Goal: Task Accomplishment & Management: Manage account settings

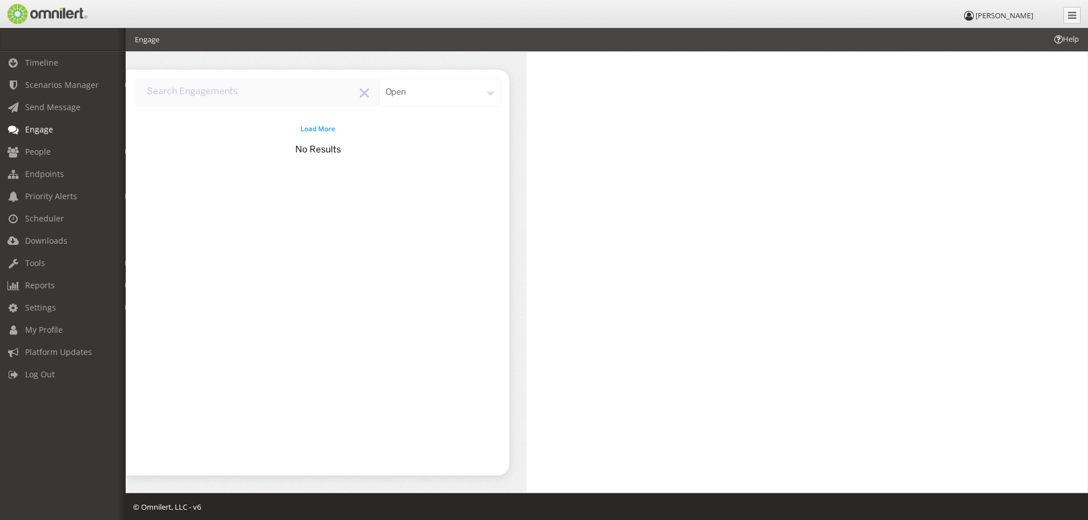
click at [240, 96] on input "input" at bounding box center [257, 92] width 244 height 29
click at [308, 124] on span "Load More" at bounding box center [317, 129] width 35 height 10
click at [57, 156] on link "People" at bounding box center [68, 151] width 136 height 22
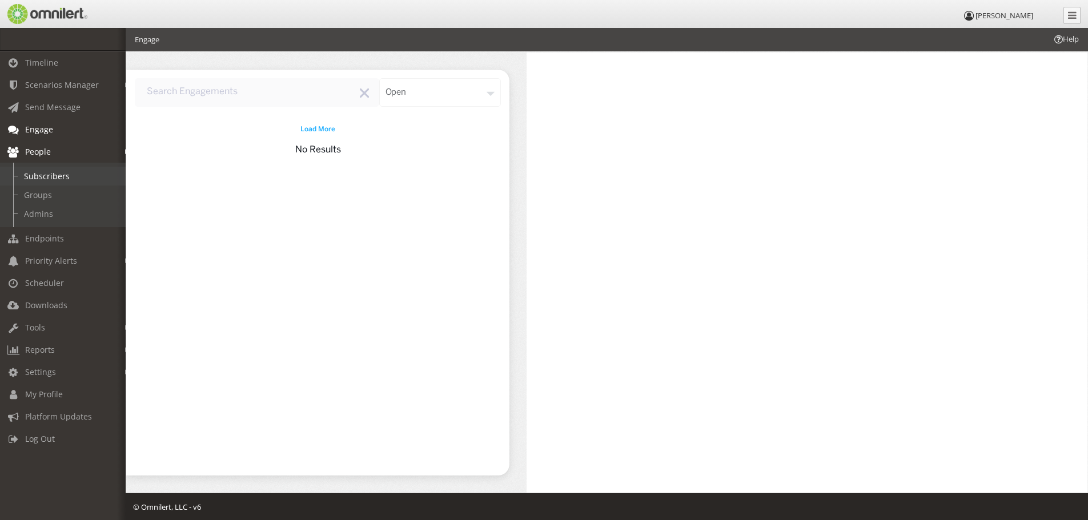
click at [49, 179] on link "Subscribers" at bounding box center [68, 176] width 136 height 19
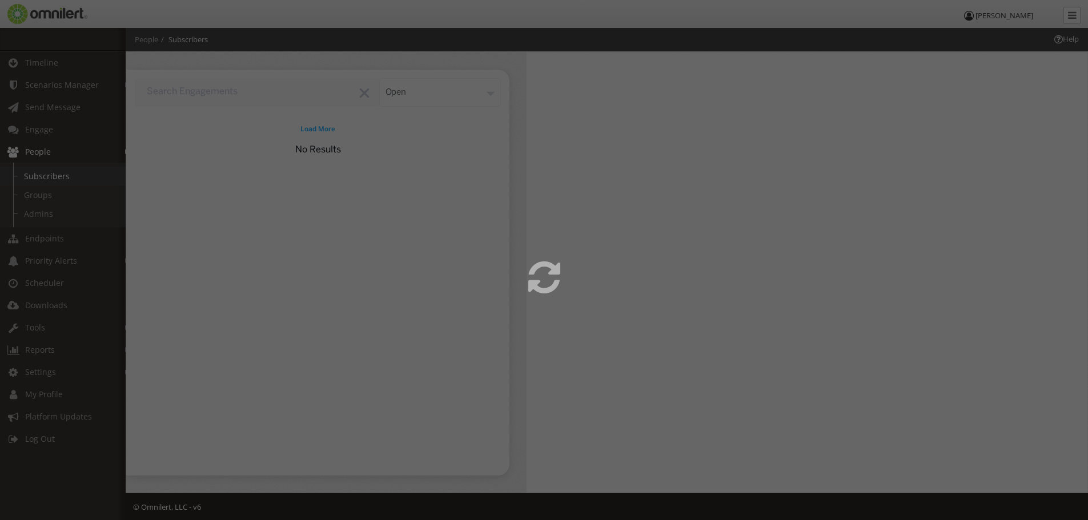
select select
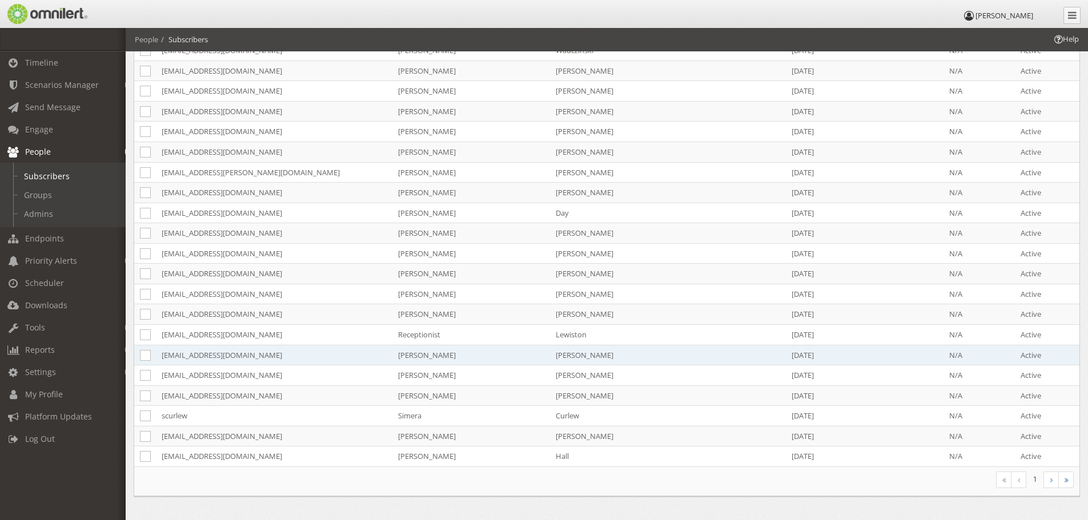
scroll to position [772, 0]
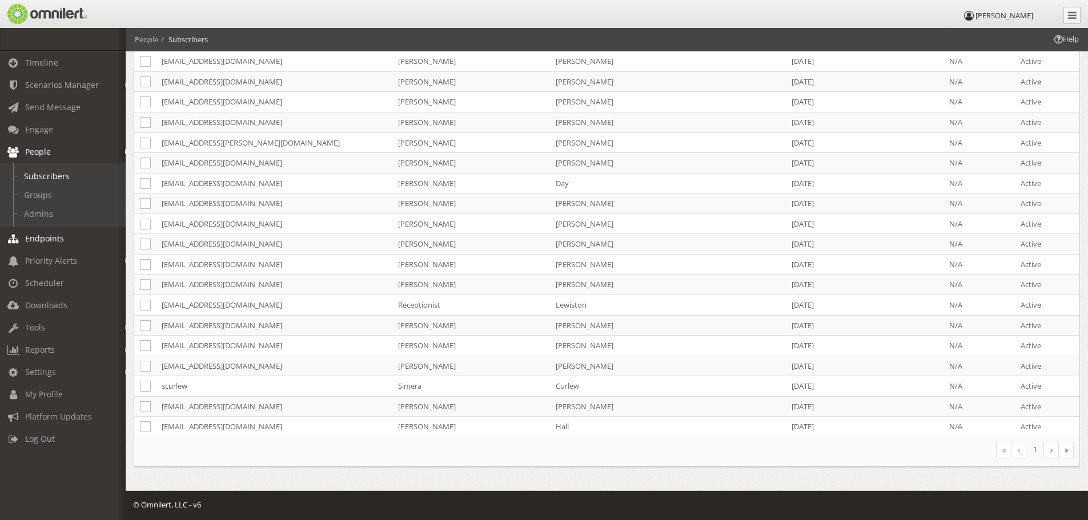
click at [45, 239] on span "Endpoints" at bounding box center [44, 238] width 39 height 11
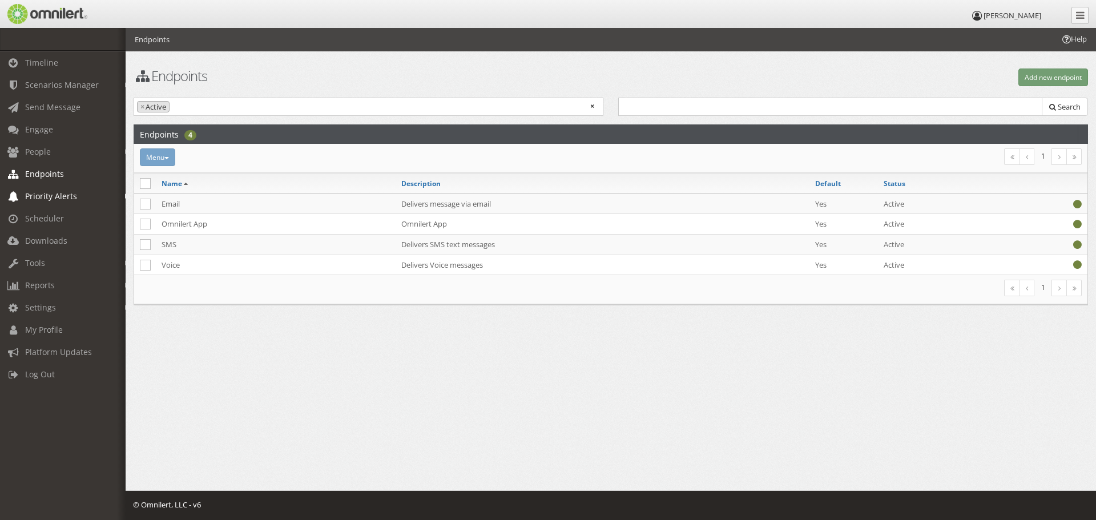
click at [66, 195] on span "Priority Alerts" at bounding box center [51, 196] width 52 height 11
click at [66, 220] on link "Tip Report" at bounding box center [68, 220] width 136 height 19
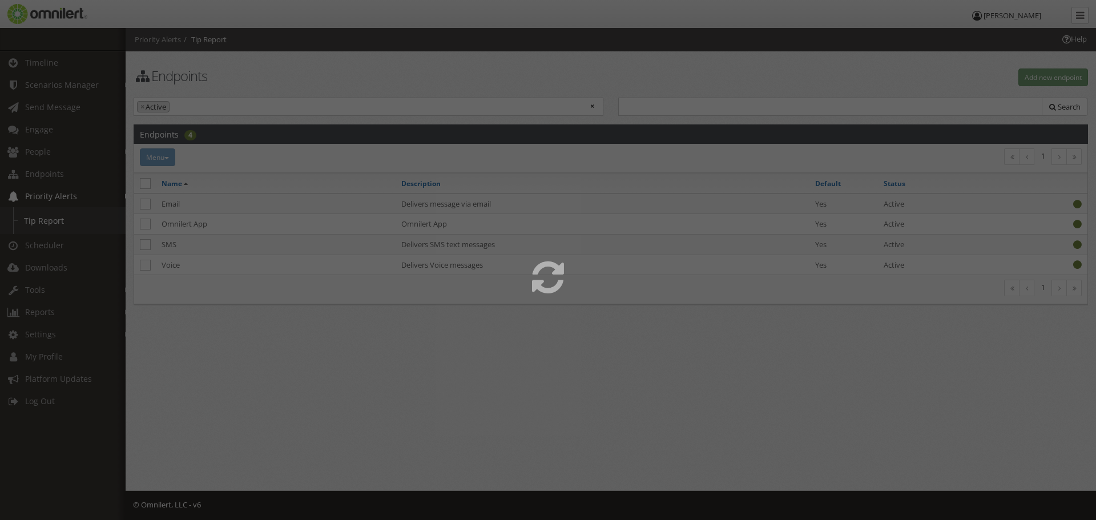
select select
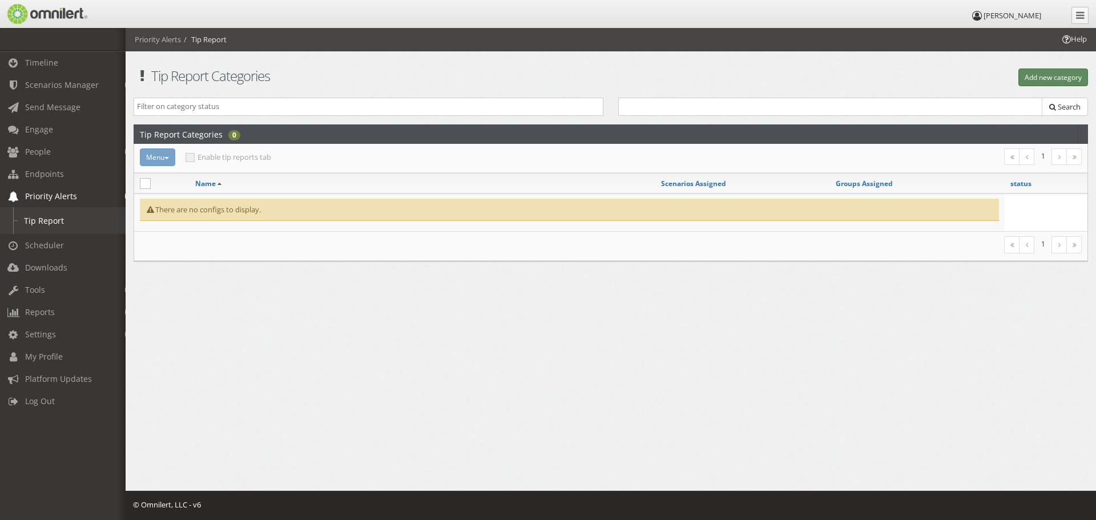
click at [1064, 78] on button "Add new category" at bounding box center [1053, 78] width 70 height 18
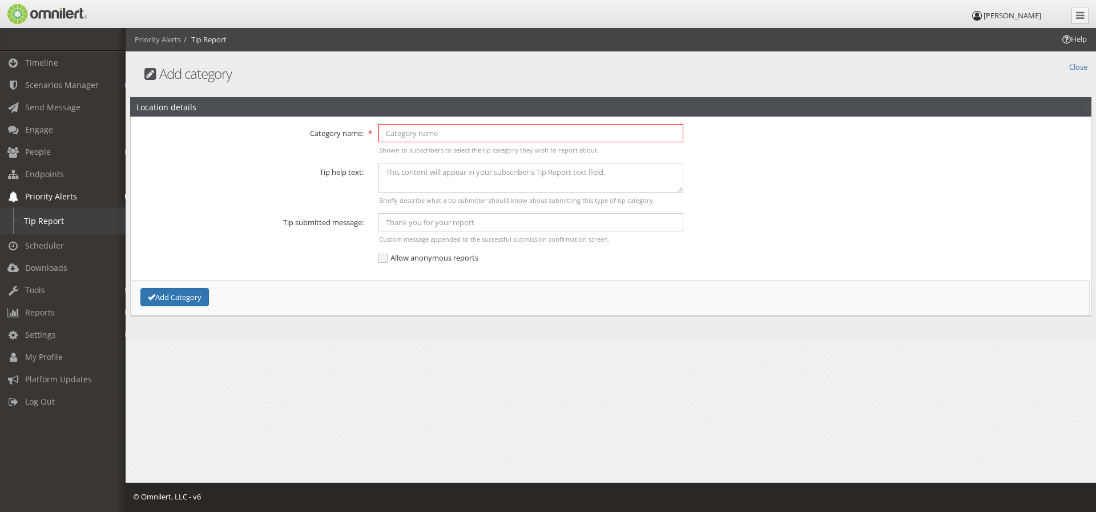
drag, startPoint x: 488, startPoint y: 136, endPoint x: 348, endPoint y: 170, distance: 143.9
click at [488, 136] on input "text" at bounding box center [530, 133] width 305 height 18
type input "Test"
click at [518, 192] on div "Briefly describe what a tip submitter should know about submitting this type of…" at bounding box center [531, 183] width 320 height 41
click at [518, 185] on textarea at bounding box center [530, 177] width 305 height 29
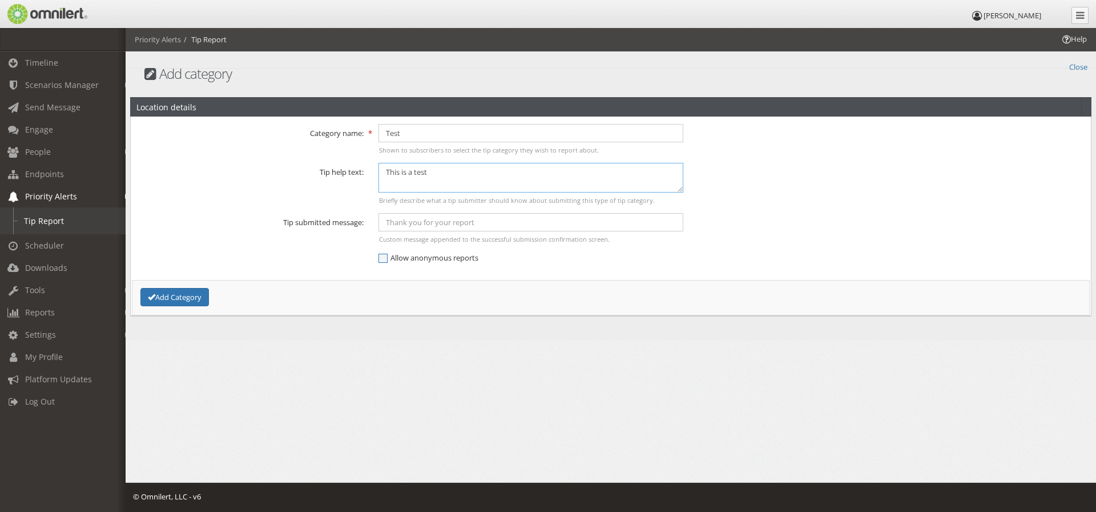
type textarea "This is a test"
click at [429, 257] on span "Allow anonymous reports" at bounding box center [428, 257] width 100 height 10
click at [389, 257] on input "Allow anonymous reports" at bounding box center [383, 259] width 10 height 14
click at [412, 261] on span "Allow anonymous reports" at bounding box center [431, 257] width 107 height 10
click at [389, 261] on input "Allow anonymous reports" at bounding box center [383, 259] width 10 height 14
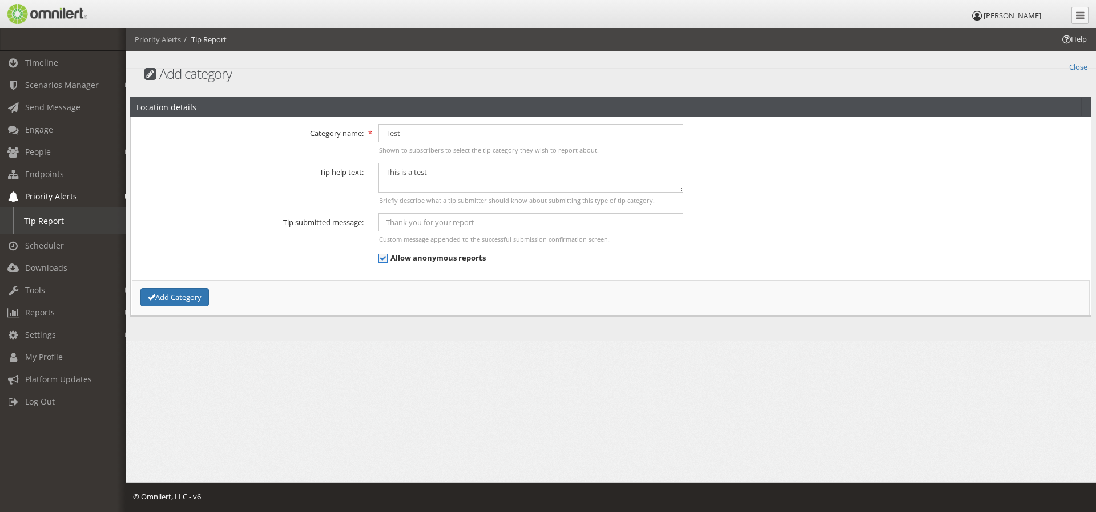
checkbox input "false"
click at [215, 297] on div "Add Category" at bounding box center [292, 297] width 319 height 19
click at [190, 300] on button "Add Category" at bounding box center [174, 297] width 69 height 19
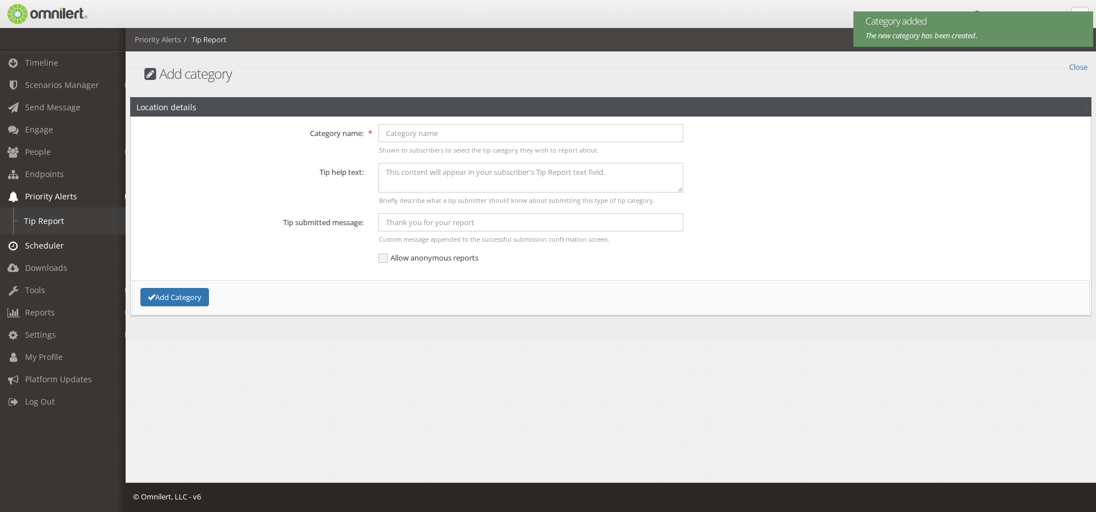
click at [52, 243] on span "Scheduler" at bounding box center [44, 245] width 39 height 11
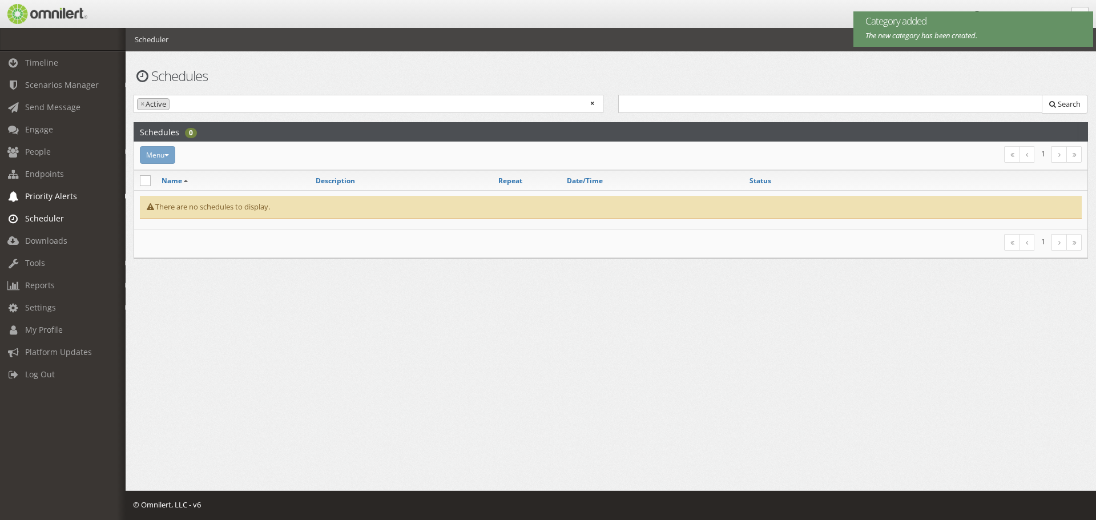
click at [65, 198] on span "Priority Alerts" at bounding box center [51, 196] width 52 height 11
click at [51, 218] on link "Tip Report" at bounding box center [68, 220] width 136 height 19
select select
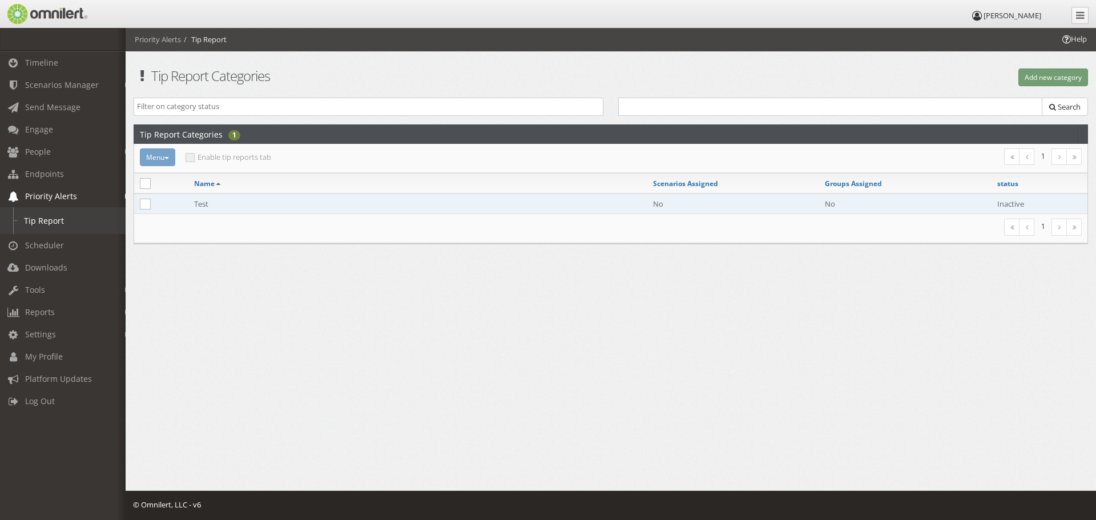
click at [247, 208] on td "Test" at bounding box center [417, 204] width 459 height 21
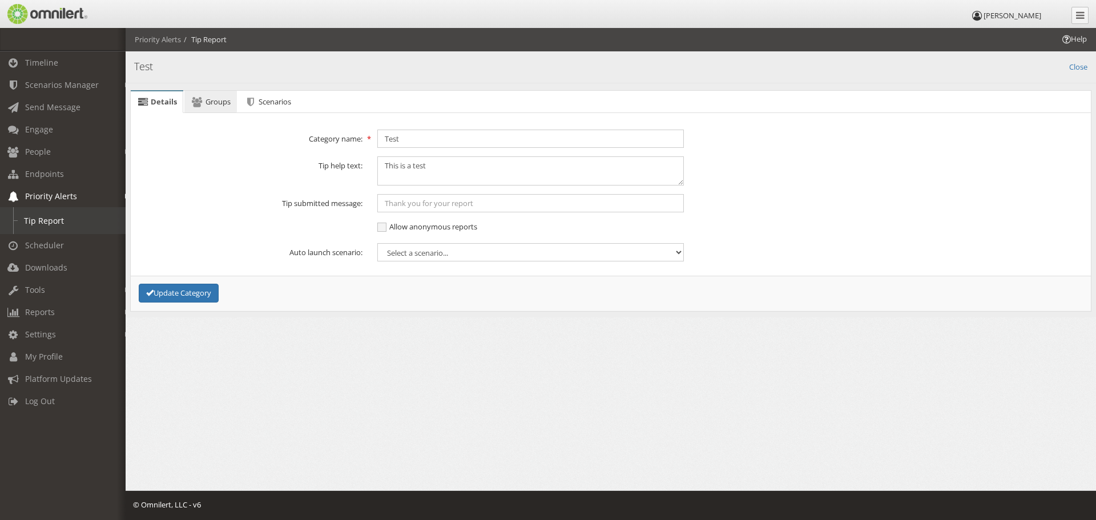
click at [217, 102] on span "Groups" at bounding box center [218, 101] width 25 height 10
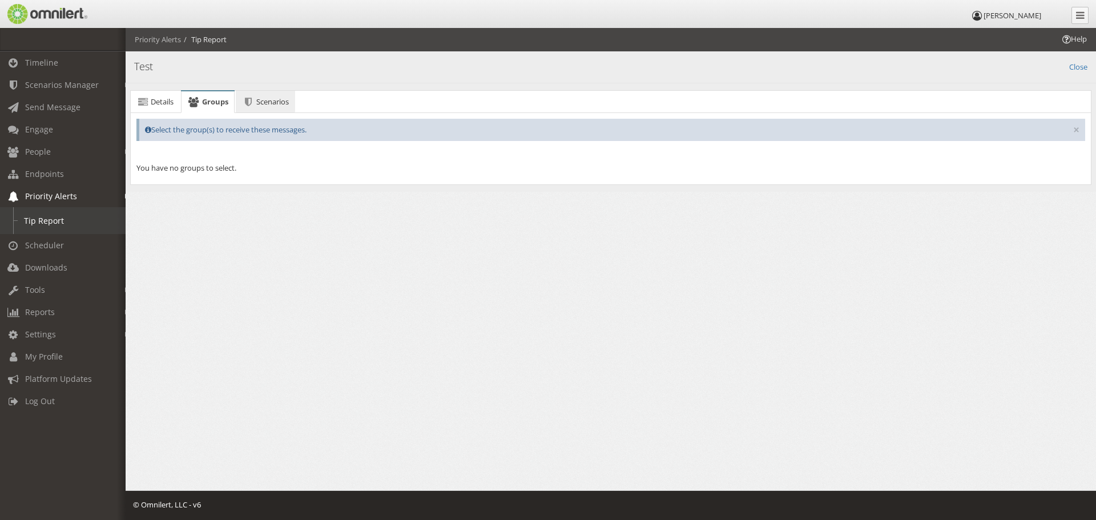
click at [283, 109] on link "Scenarios" at bounding box center [265, 102] width 59 height 23
click at [168, 100] on span "Details" at bounding box center [162, 101] width 23 height 10
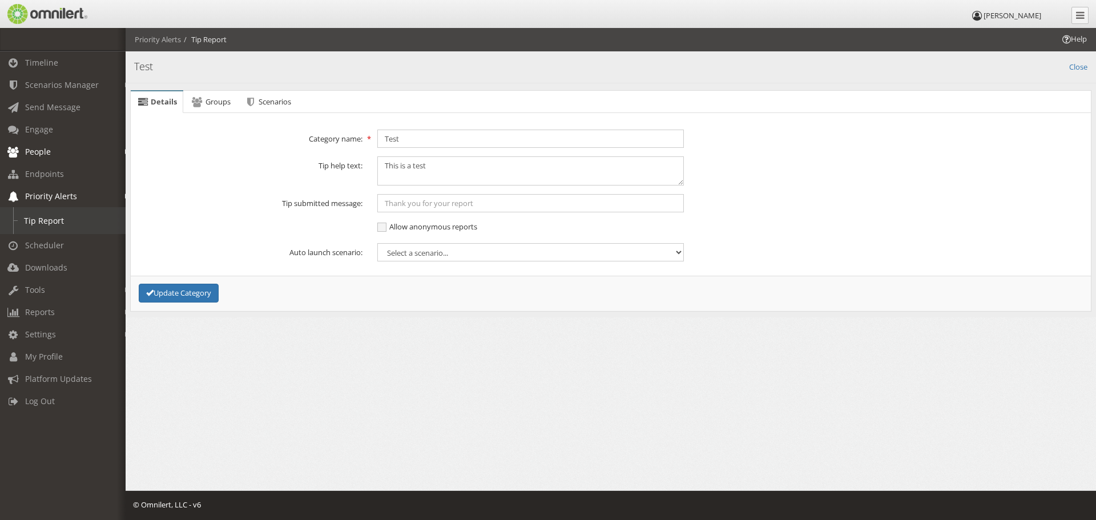
click at [65, 147] on link "People" at bounding box center [68, 151] width 136 height 22
click at [58, 170] on link "Subscribers" at bounding box center [68, 176] width 136 height 19
select select
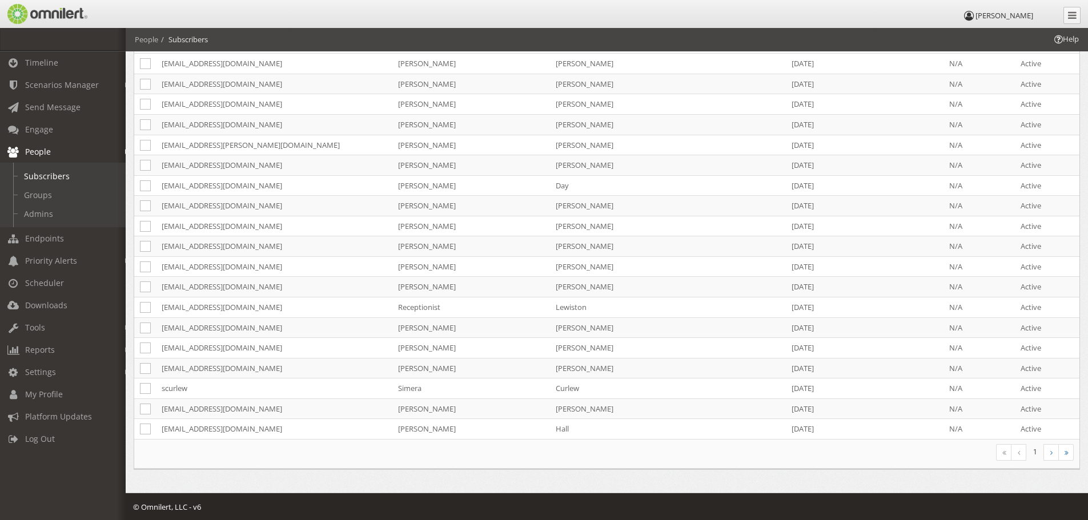
scroll to position [772, 0]
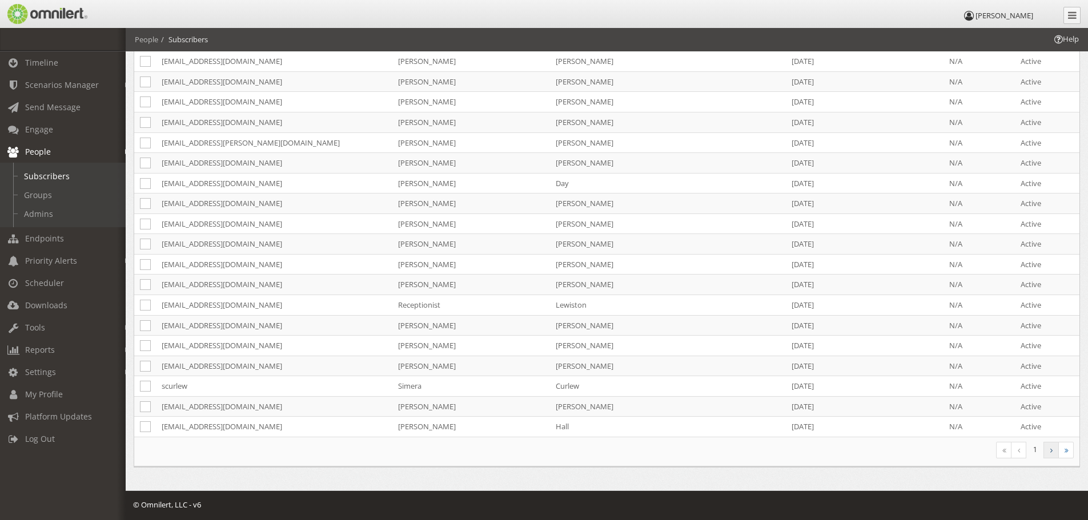
click at [1057, 451] on link at bounding box center [1050, 450] width 15 height 17
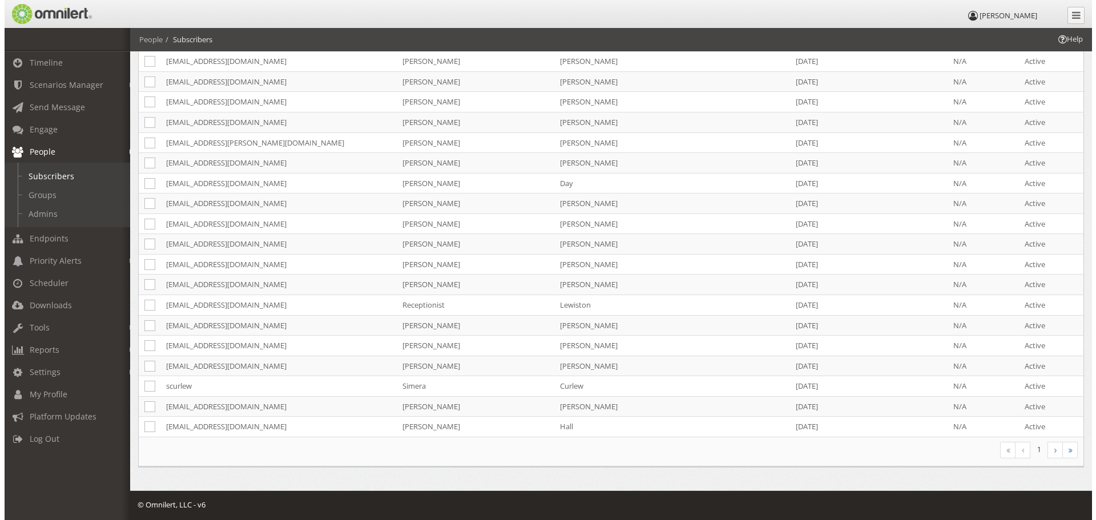
scroll to position [0, 0]
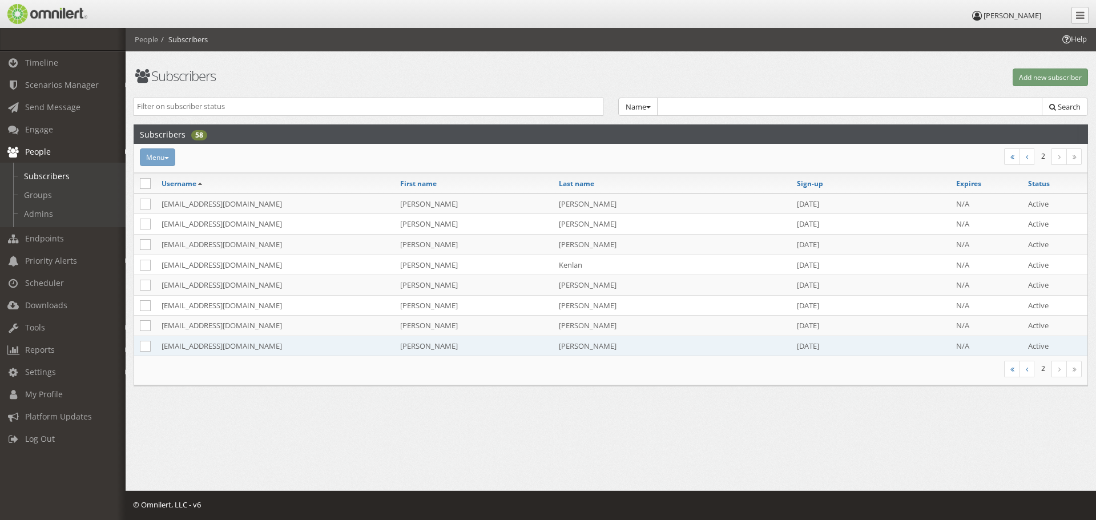
click at [264, 347] on td "[EMAIL_ADDRESS][DOMAIN_NAME]" at bounding box center [275, 346] width 239 height 20
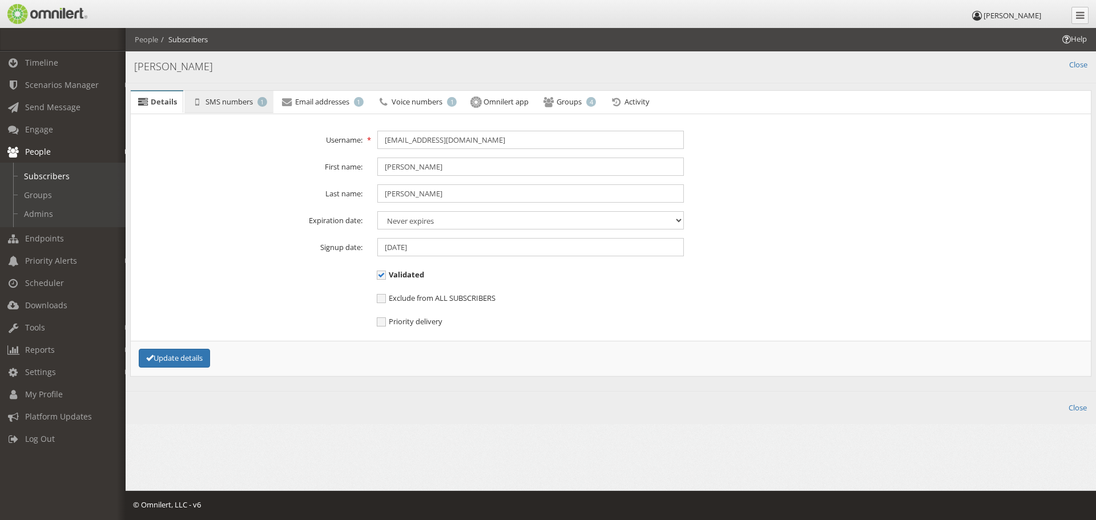
click at [237, 103] on span "SMS numbers" at bounding box center [229, 101] width 47 height 10
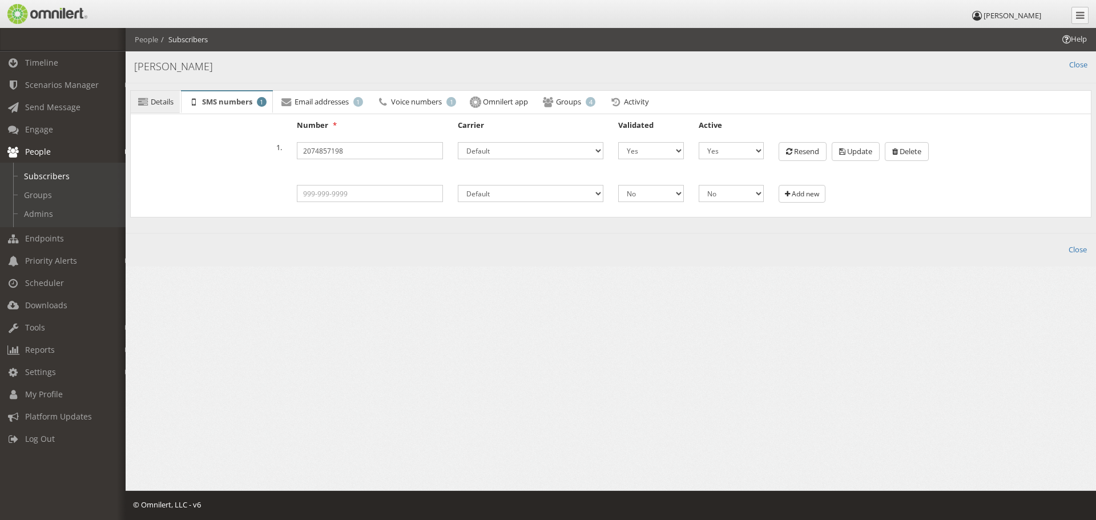
click at [165, 103] on span "Details" at bounding box center [162, 101] width 23 height 10
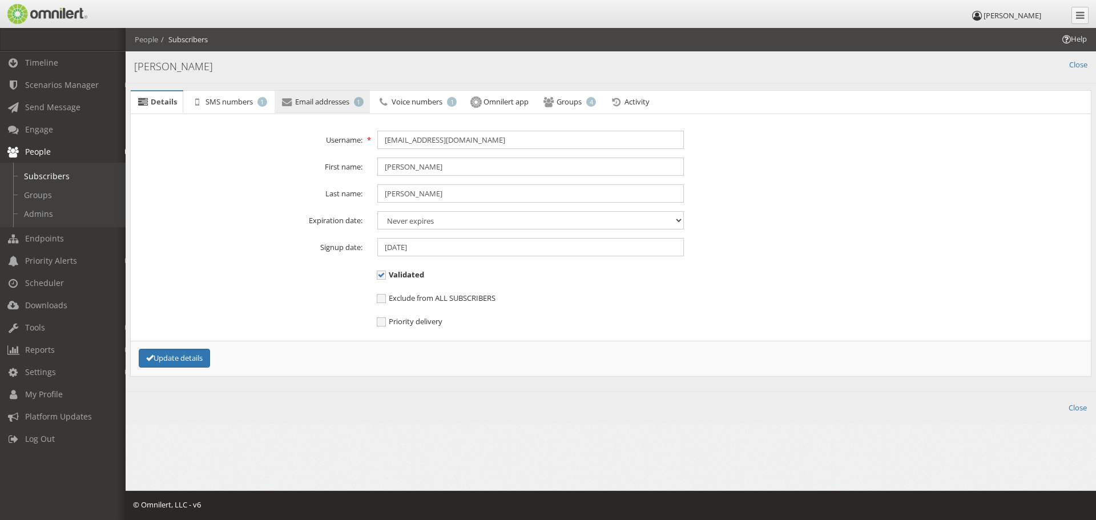
click at [312, 104] on span "Email addresses" at bounding box center [322, 101] width 54 height 10
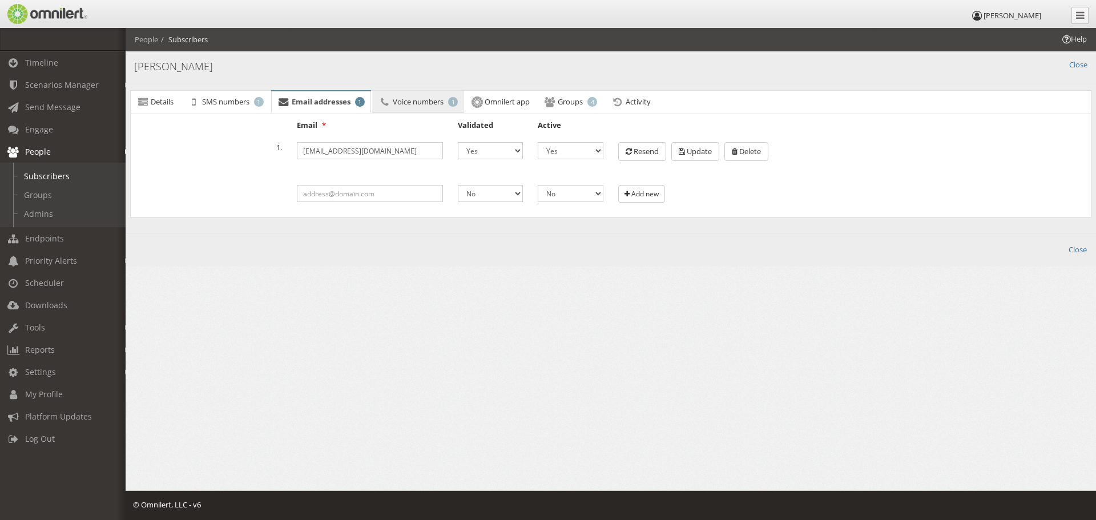
click at [416, 100] on span "Voice numbers" at bounding box center [418, 101] width 51 height 10
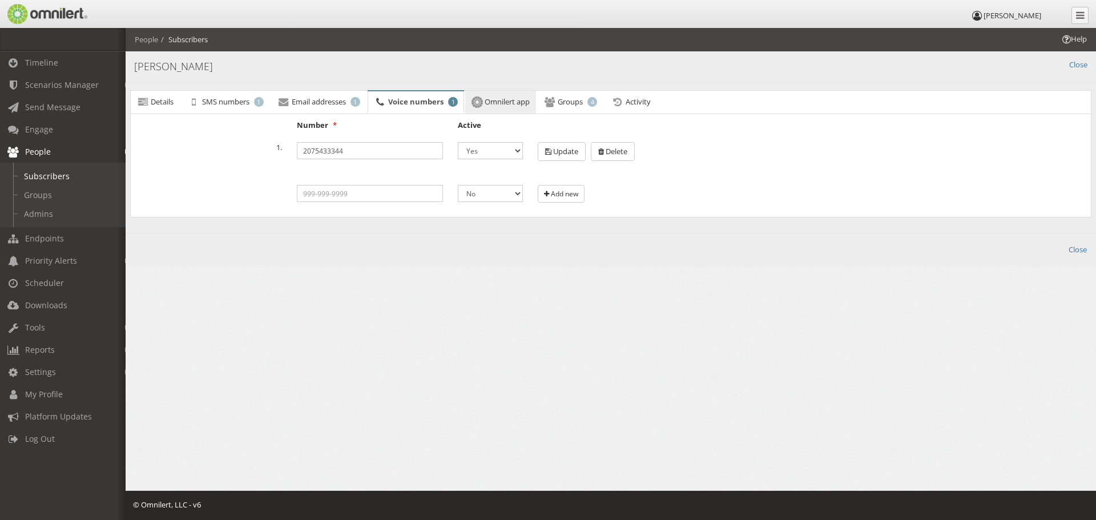
click at [511, 99] on span "Omnilert app" at bounding box center [507, 101] width 45 height 10
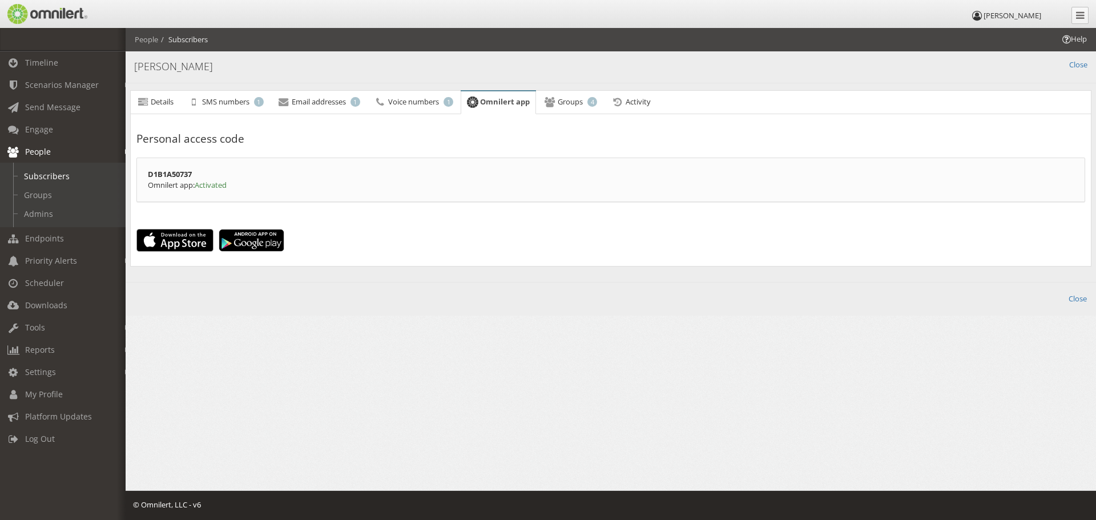
click at [674, 107] on ul "Details SMS numbers 1 Email addresses 1 Voice numbers 1 Omnilert app Groups 4 A…" at bounding box center [610, 102] width 961 height 25
click at [635, 100] on span "Activity" at bounding box center [638, 101] width 25 height 10
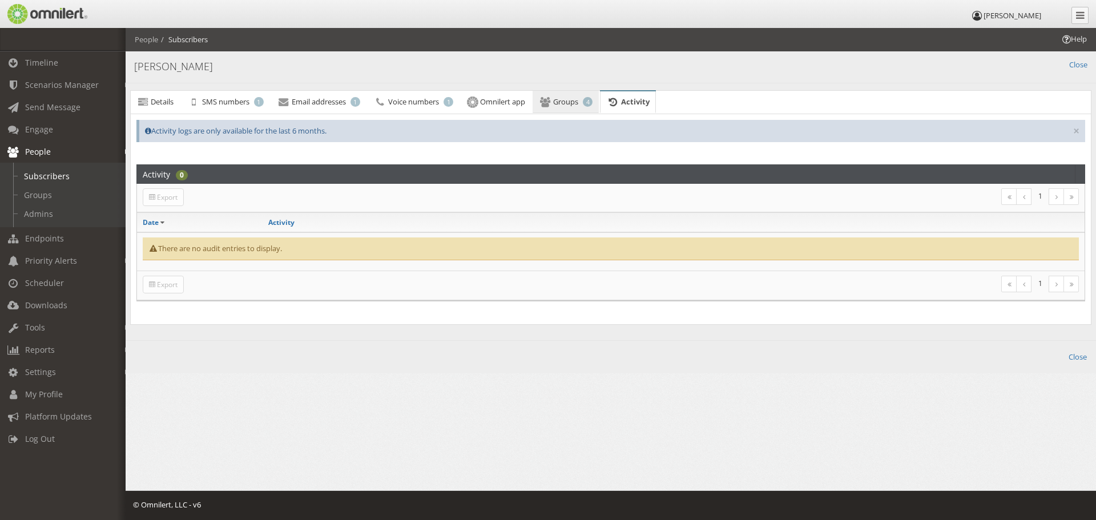
click at [553, 96] on link "Groups 4" at bounding box center [566, 102] width 66 height 23
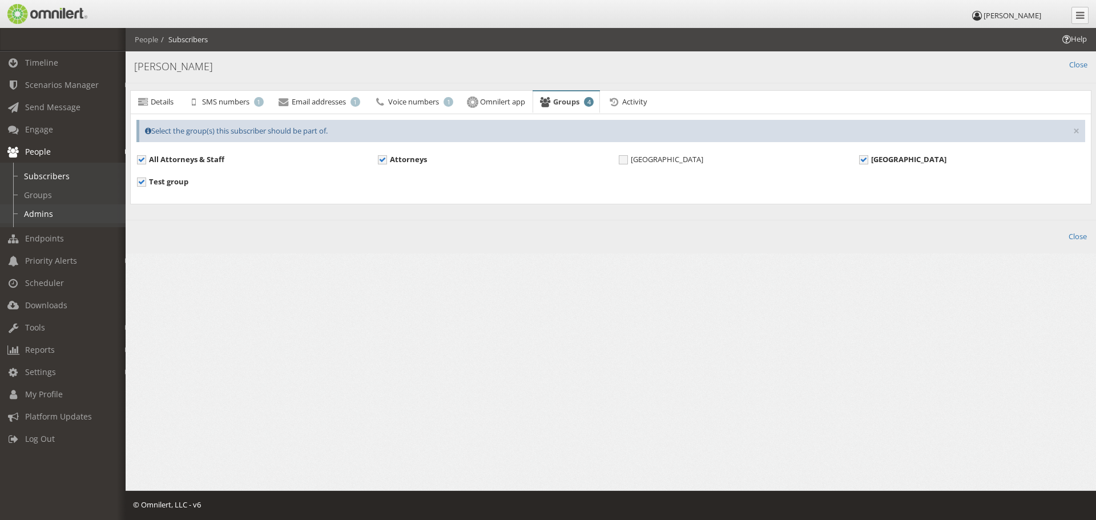
click at [53, 210] on link "Admins" at bounding box center [68, 213] width 136 height 19
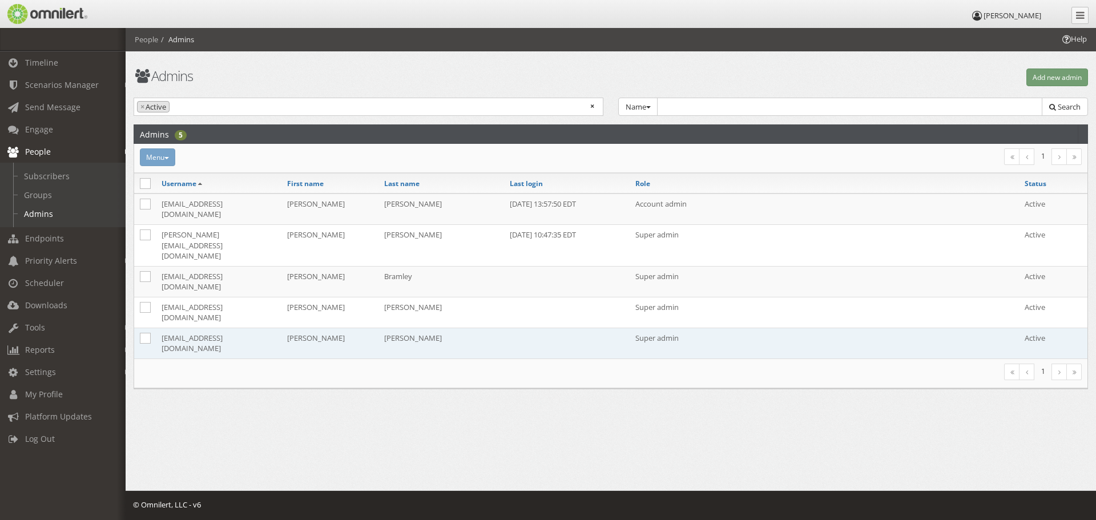
click at [231, 328] on td "[EMAIL_ADDRESS][DOMAIN_NAME]" at bounding box center [219, 343] width 126 height 31
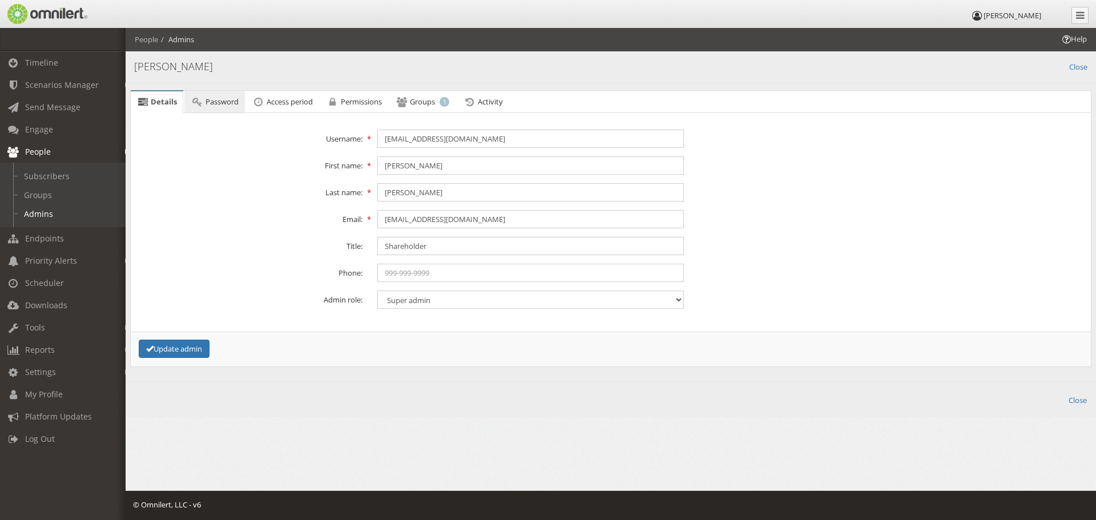
click at [233, 104] on span "Password" at bounding box center [222, 101] width 33 height 10
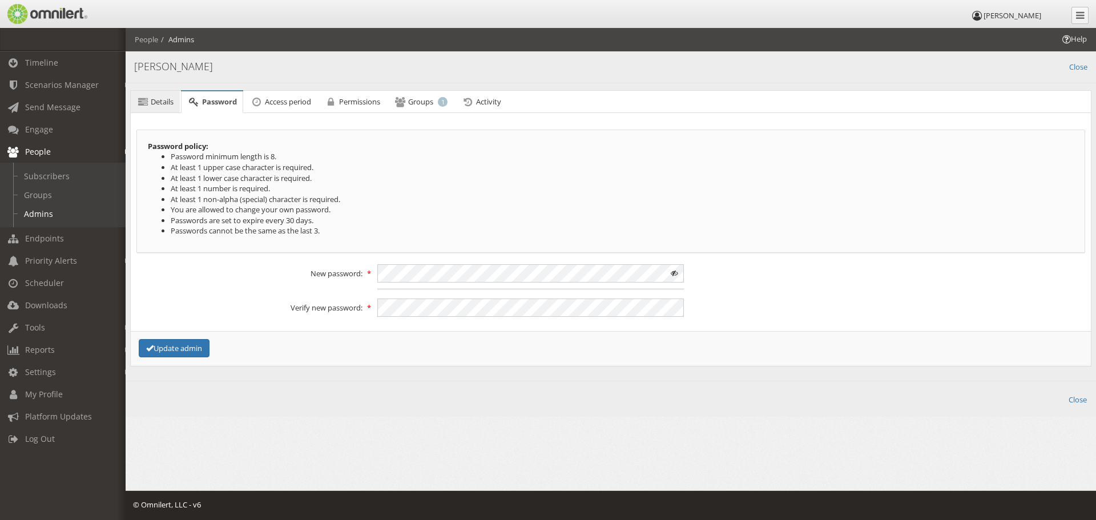
click at [180, 99] on link "Details" at bounding box center [155, 102] width 49 height 23
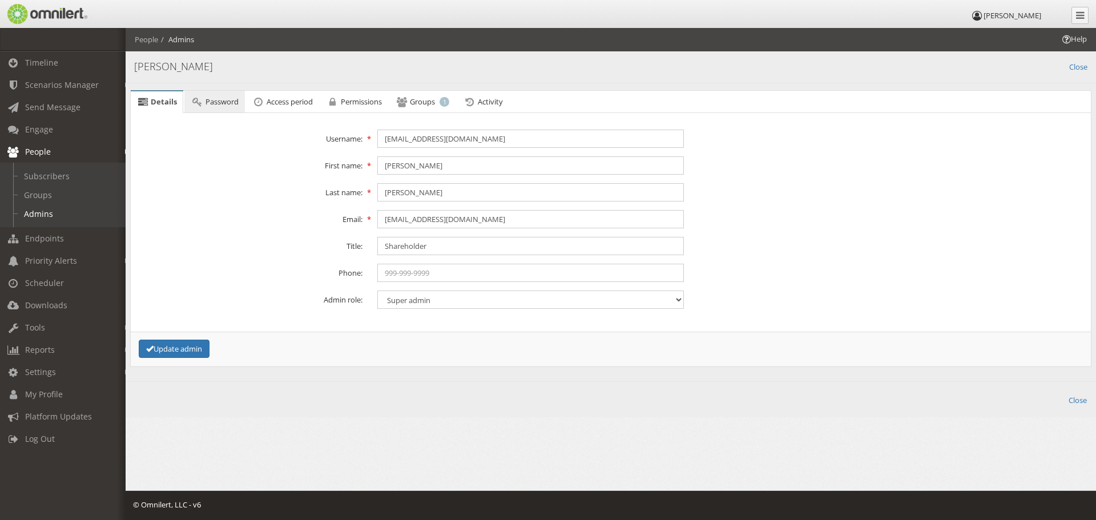
click at [212, 103] on span "Password" at bounding box center [222, 101] width 33 height 10
